Goal: Task Accomplishment & Management: Complete application form

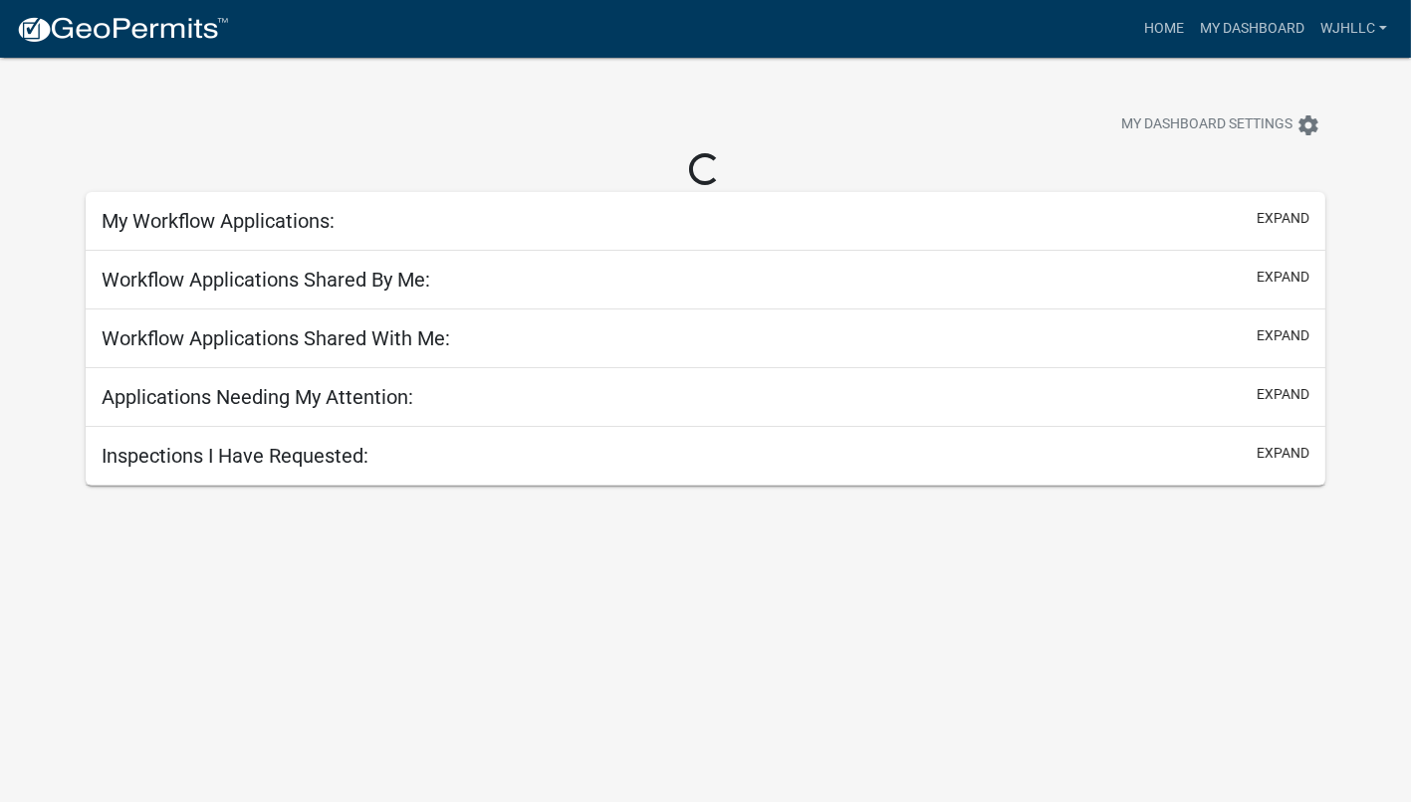
select select "3: 100"
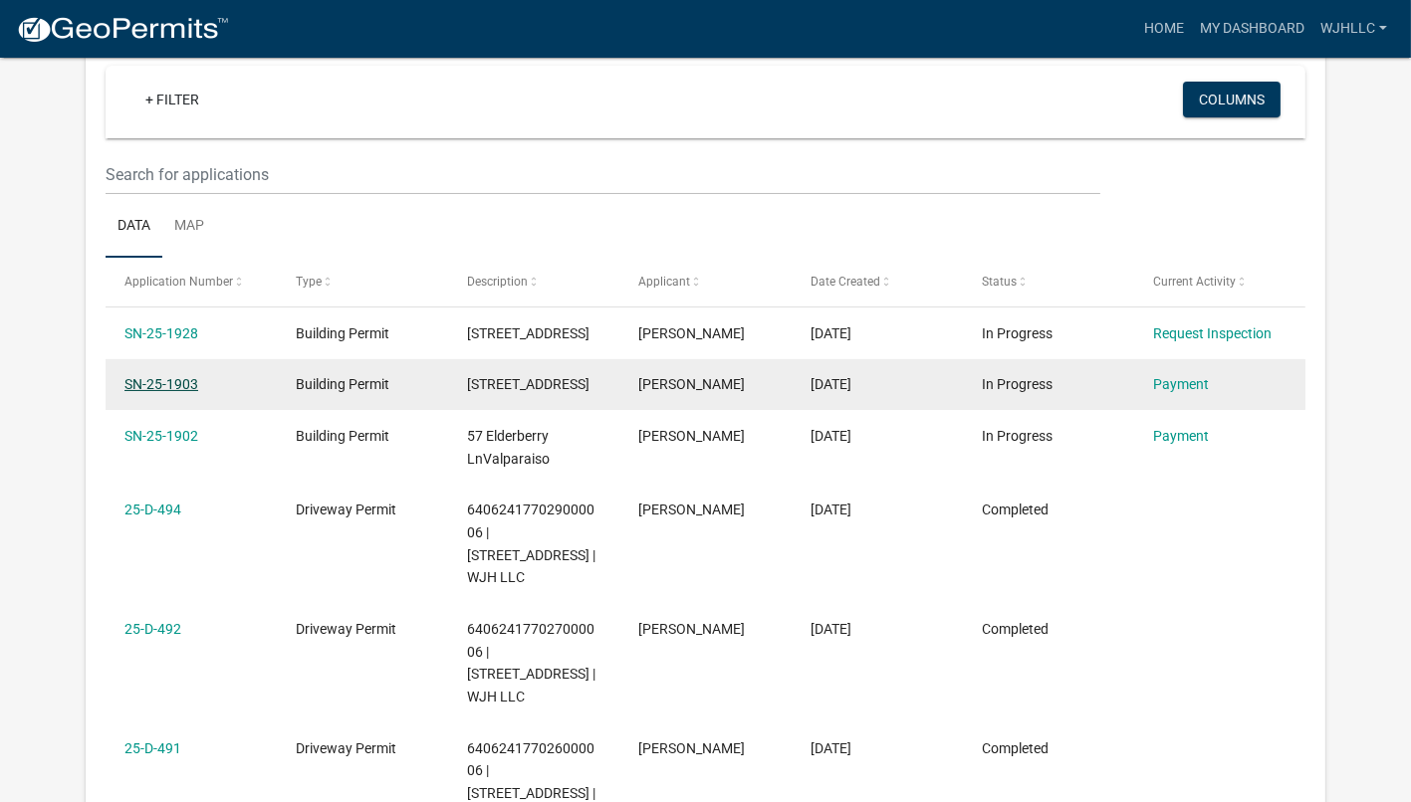
scroll to position [186, 0]
click at [182, 392] on link "SN-25-1903" at bounding box center [161, 384] width 74 height 16
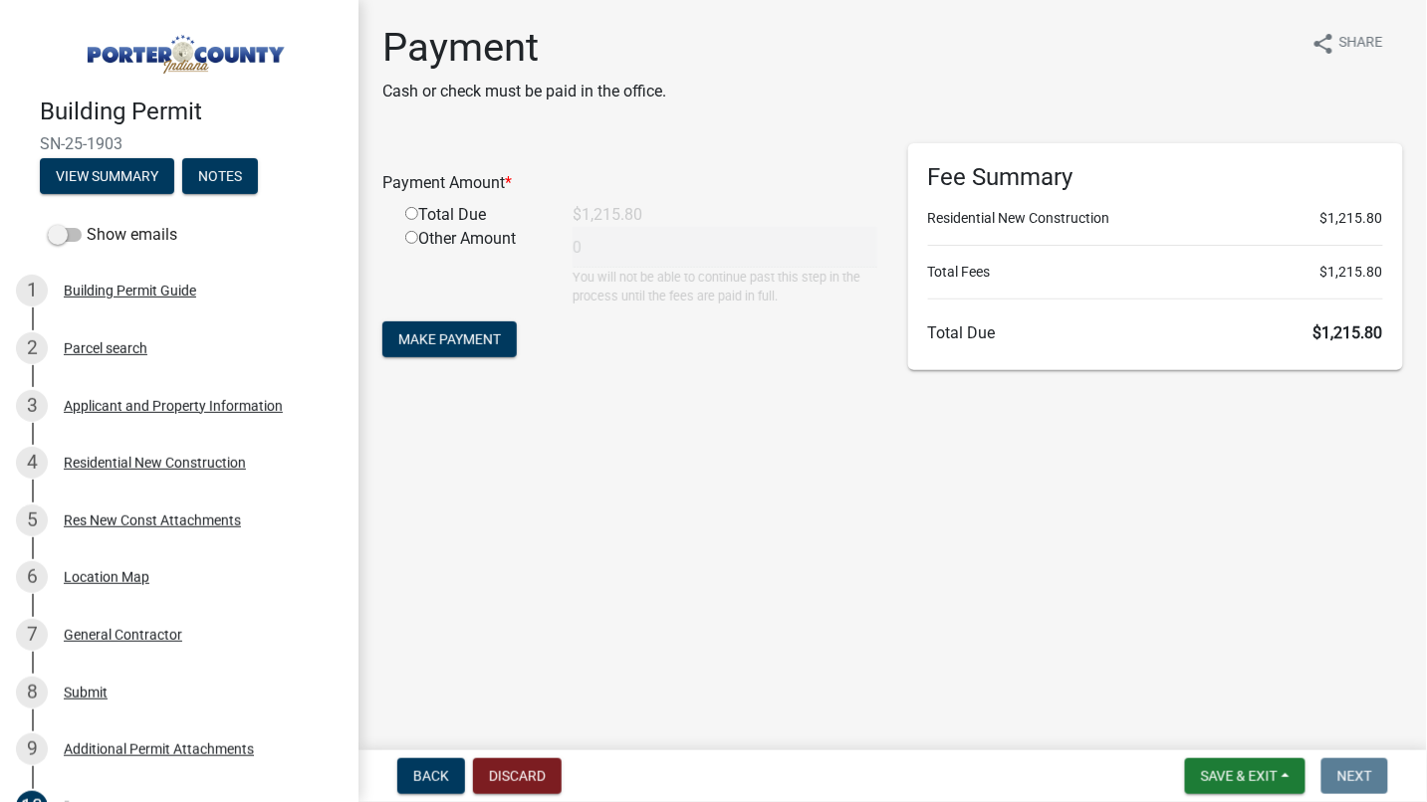
click at [408, 212] on input "radio" at bounding box center [411, 213] width 13 height 13
radio input "true"
type input "1215.8"
click at [450, 334] on span "Make Payment" at bounding box center [449, 340] width 103 height 16
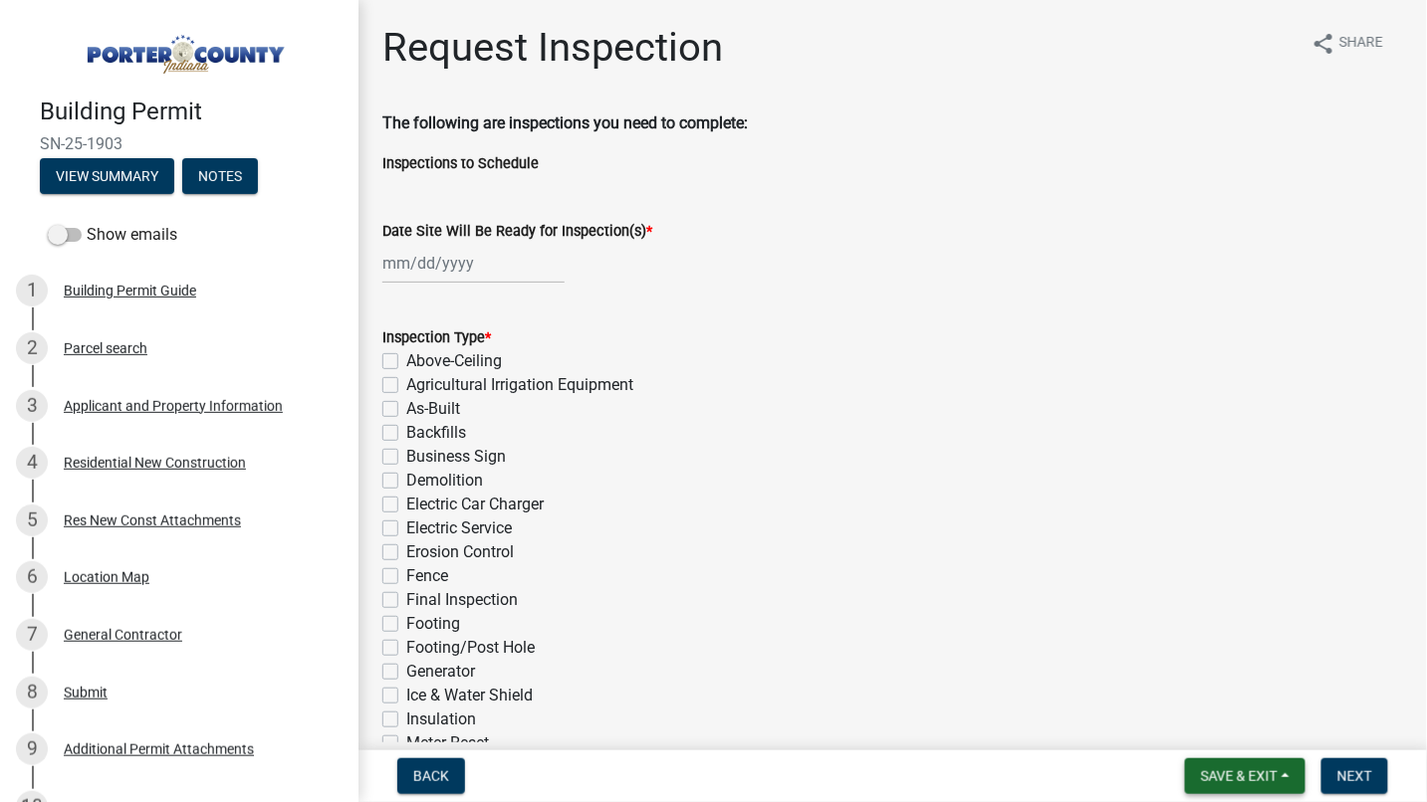
click at [1226, 769] on span "Save & Exit" at bounding box center [1239, 777] width 77 height 16
click at [1208, 725] on button "Save & Exit" at bounding box center [1226, 725] width 159 height 48
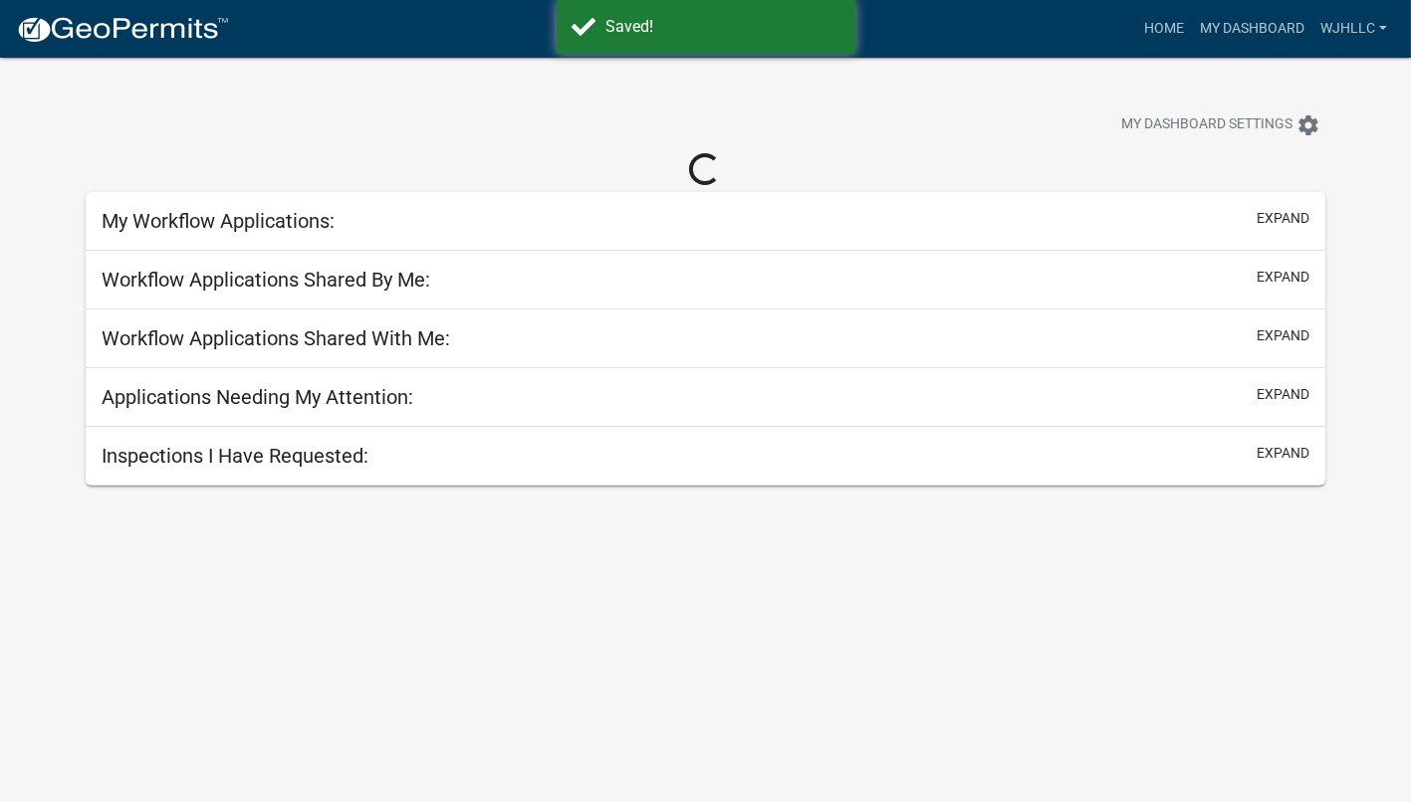
select select "3: 100"
